Goal: Communication & Community: Answer question/provide support

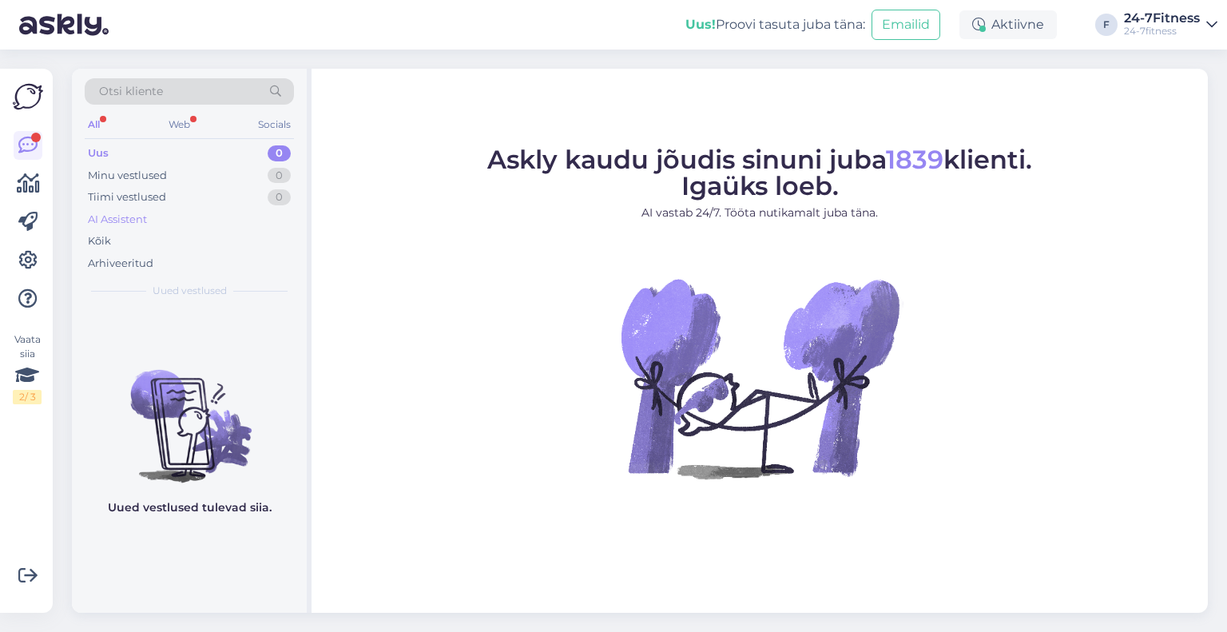
click at [136, 219] on div "AI Assistent" at bounding box center [117, 220] width 59 height 16
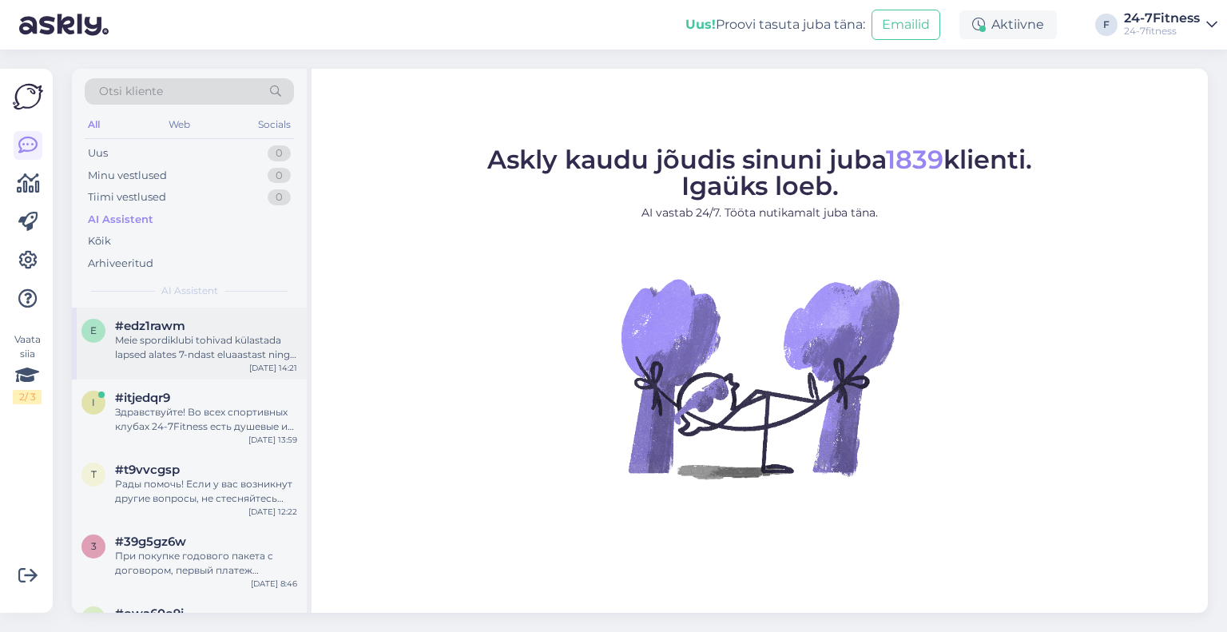
click at [193, 363] on div "e #edz1rawm Meie spordiklubi tohivad külastada lapsed alates 7-ndast eluaastast…" at bounding box center [189, 343] width 235 height 72
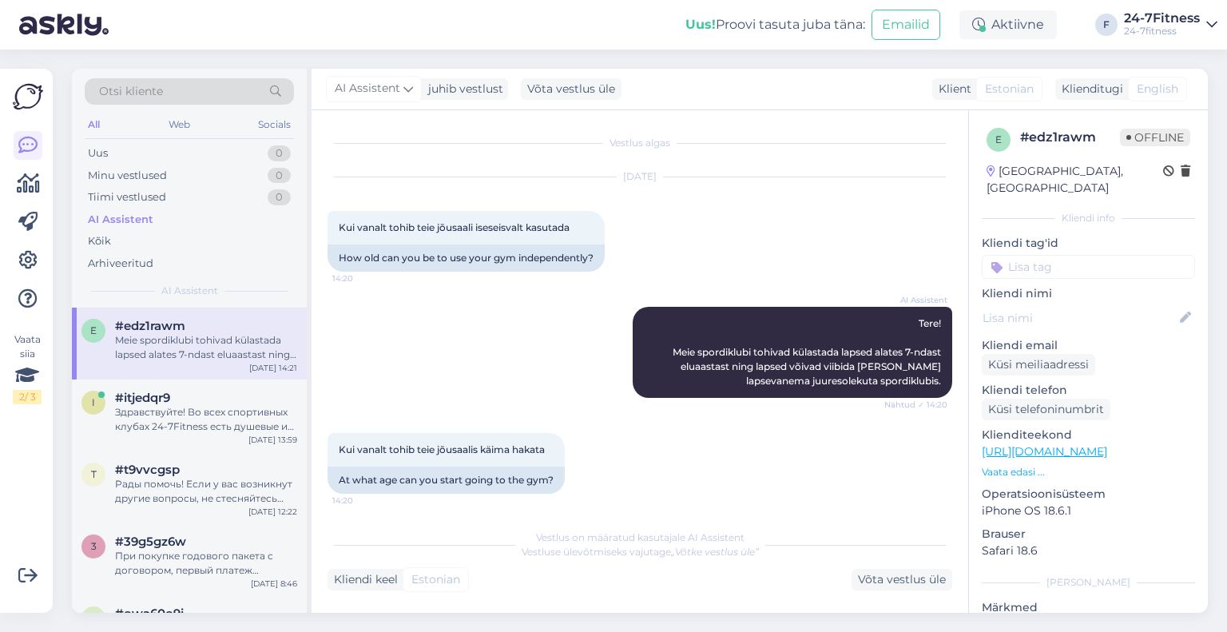
scroll to position [102, 0]
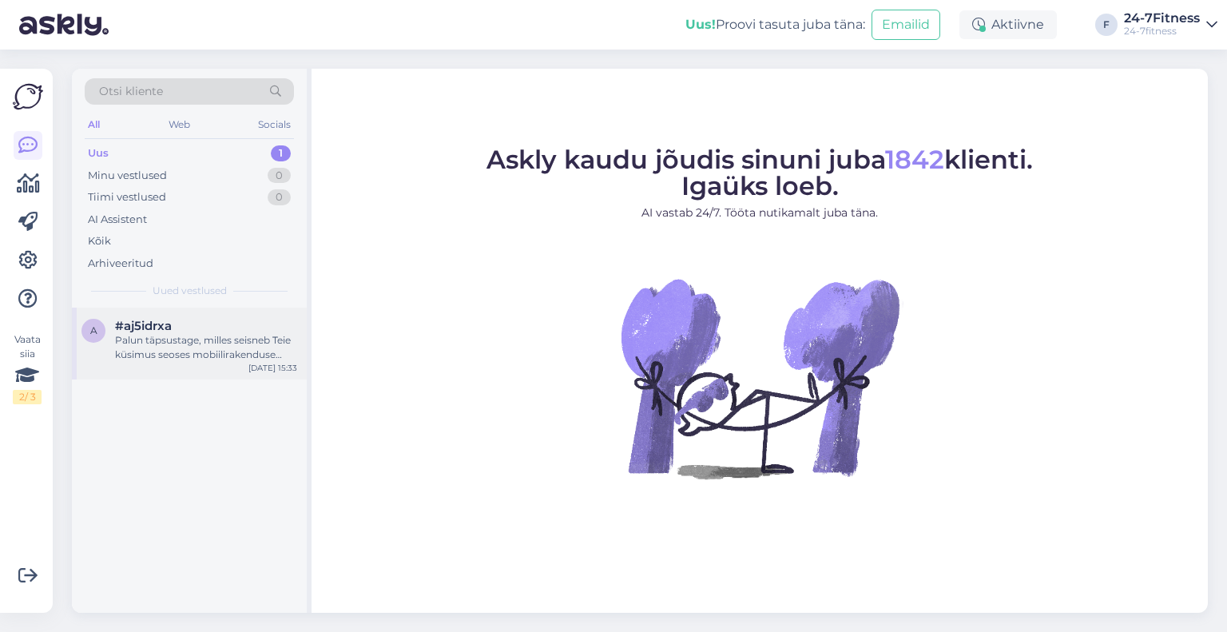
click at [192, 358] on div "Palun täpsustage, milles seisneb Teie küsimus seoses mobiilirakenduse allalaadi…" at bounding box center [206, 347] width 182 height 29
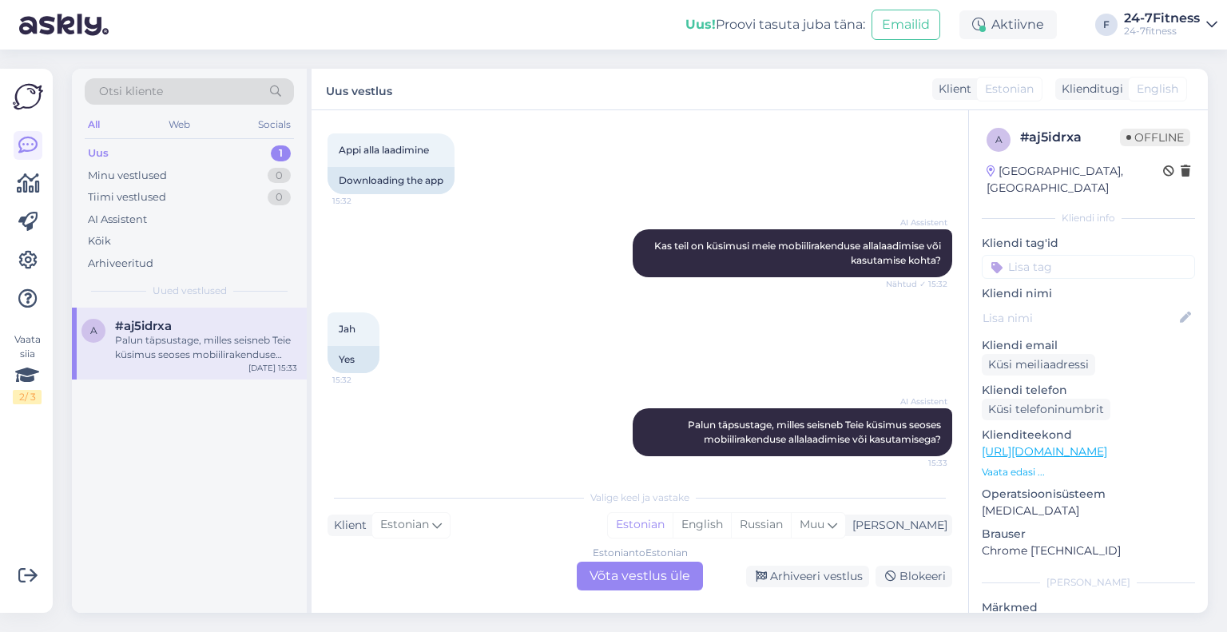
scroll to position [84, 0]
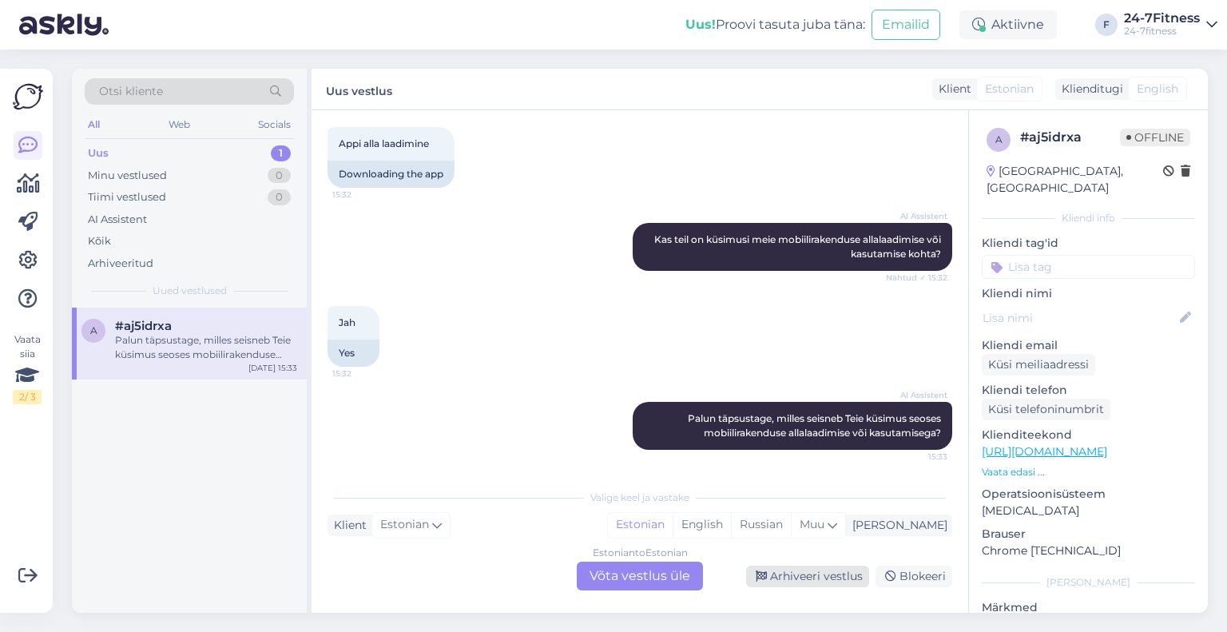
click at [774, 576] on div "Arhiveeri vestlus" at bounding box center [807, 576] width 123 height 22
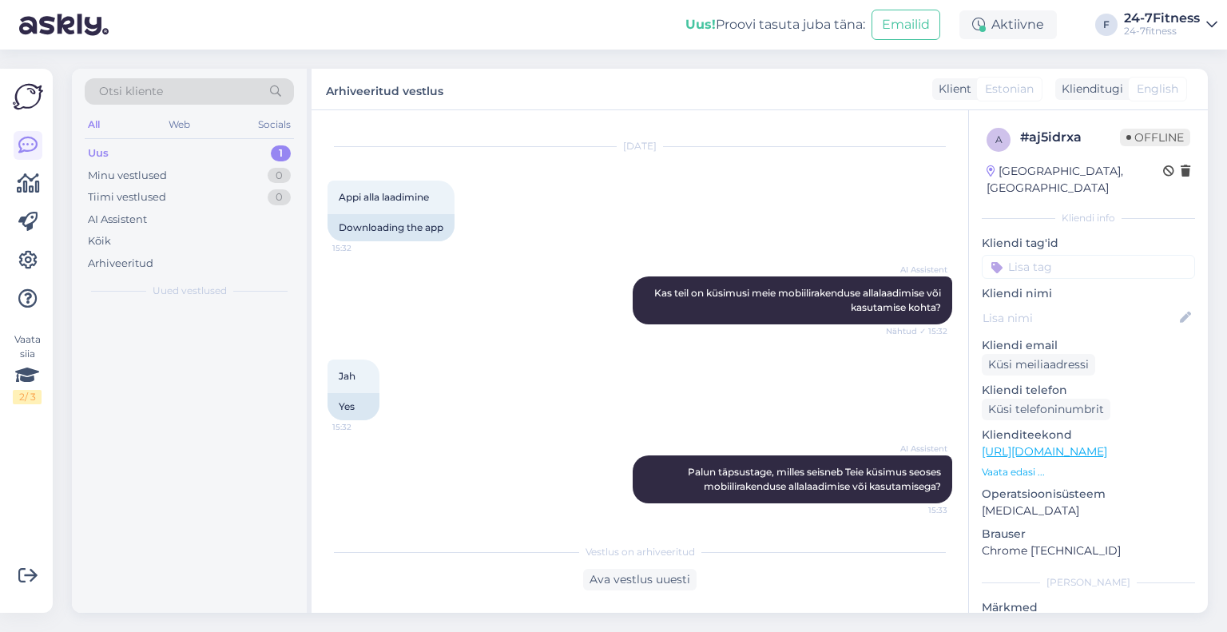
scroll to position [30, 0]
